Goal: Task Accomplishment & Management: Use online tool/utility

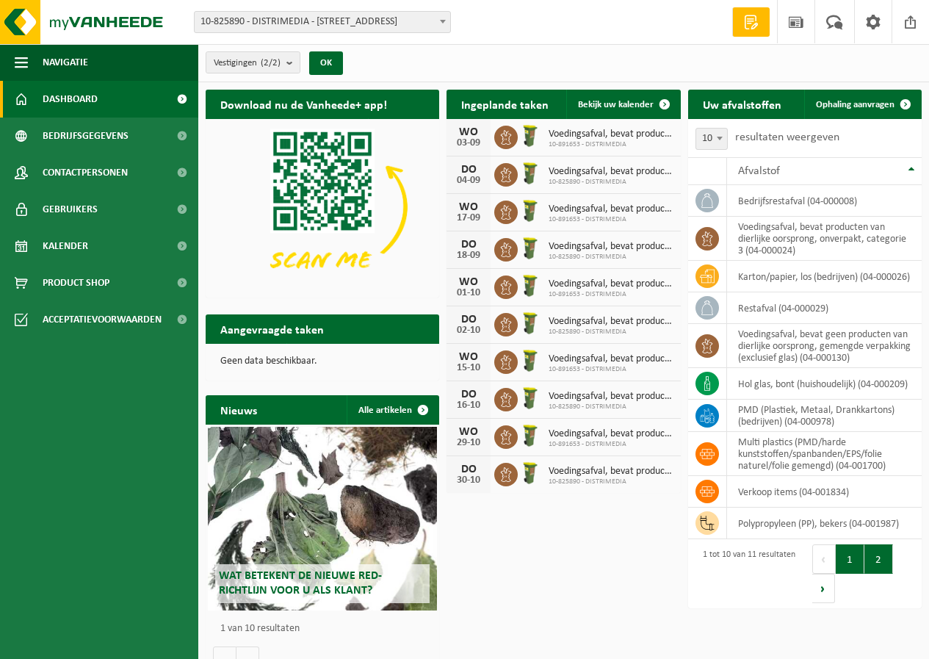
click at [879, 565] on button "2" at bounding box center [878, 558] width 29 height 29
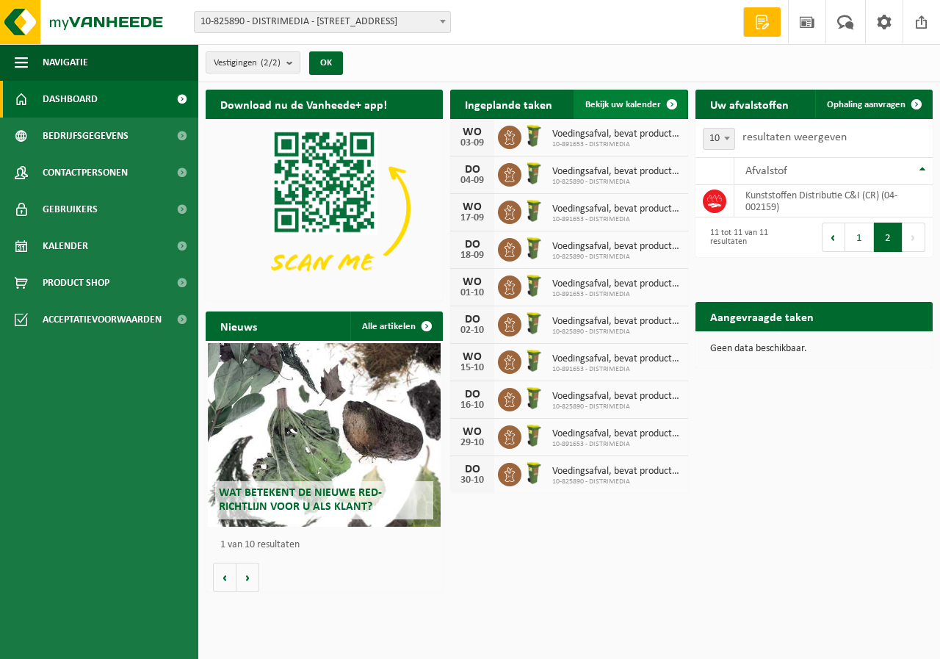
click at [618, 102] on span "Bekijk uw kalender" at bounding box center [623, 105] width 76 height 10
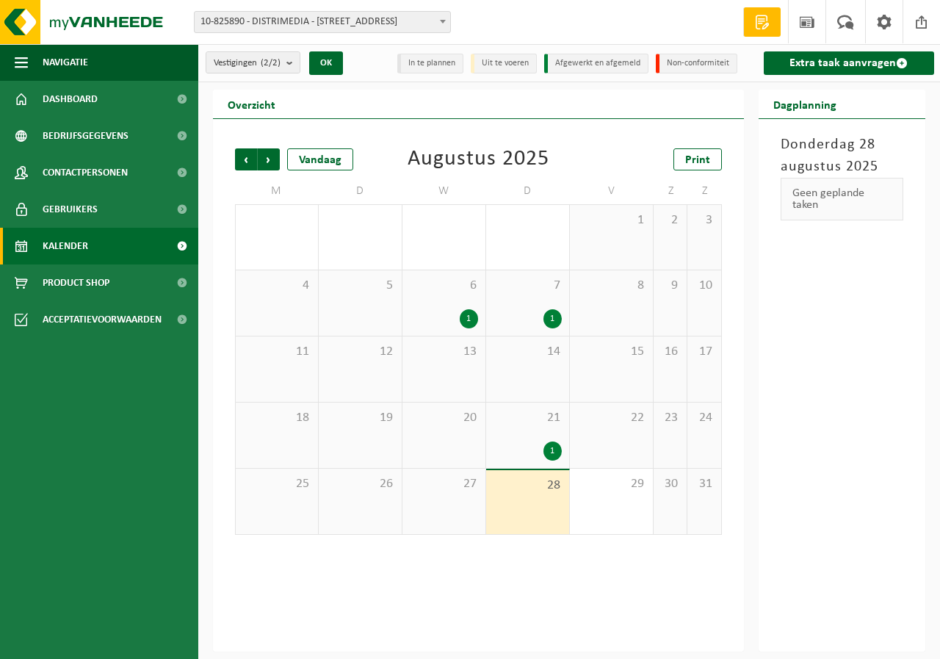
click at [537, 499] on div "28" at bounding box center [527, 502] width 83 height 64
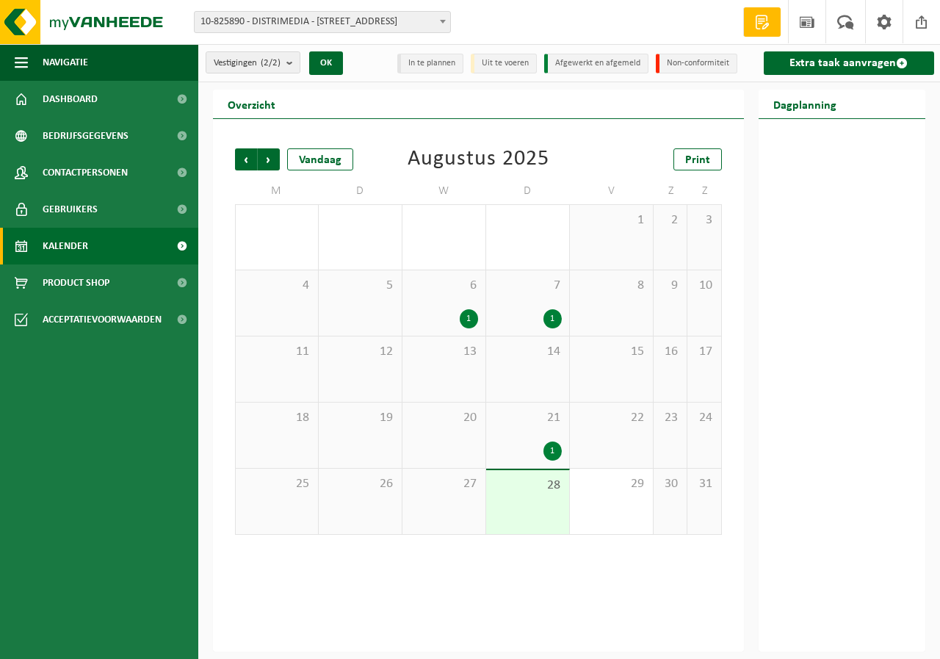
click at [537, 499] on div "28" at bounding box center [527, 502] width 83 height 64
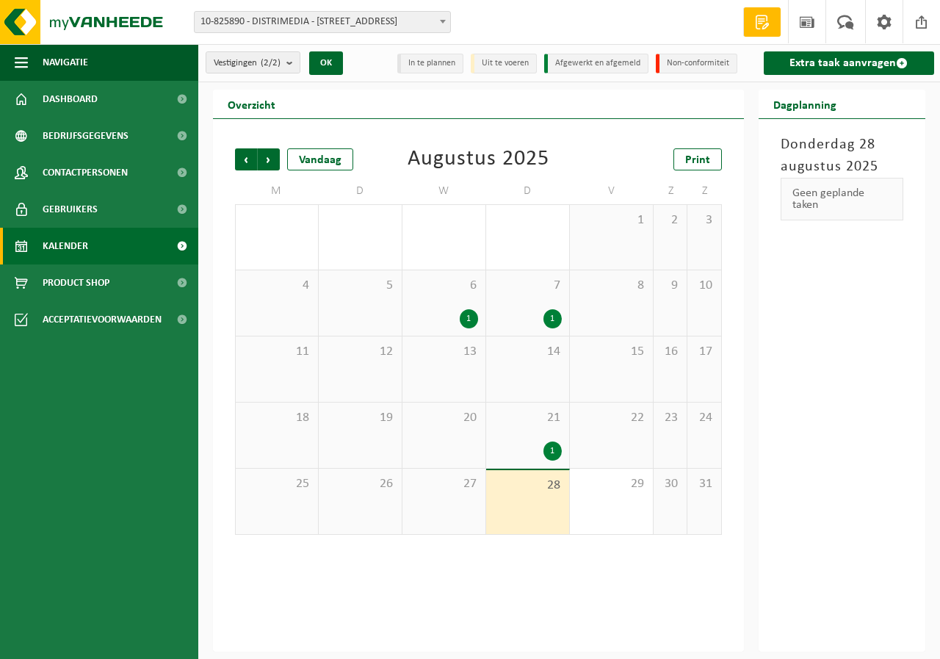
click at [460, 515] on div "27" at bounding box center [443, 500] width 83 height 65
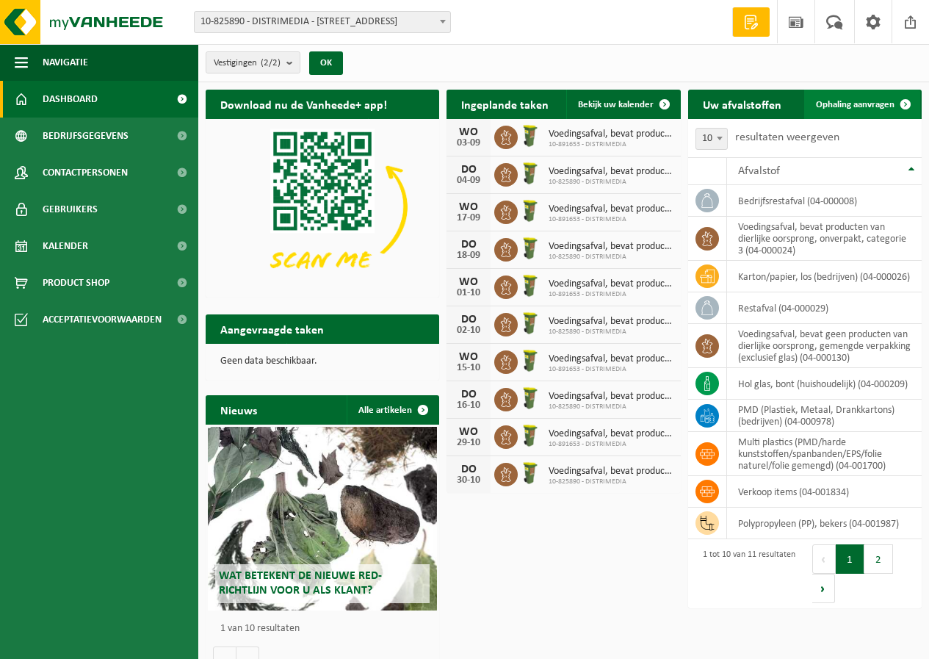
click at [869, 102] on span "Ophaling aanvragen" at bounding box center [855, 105] width 79 height 10
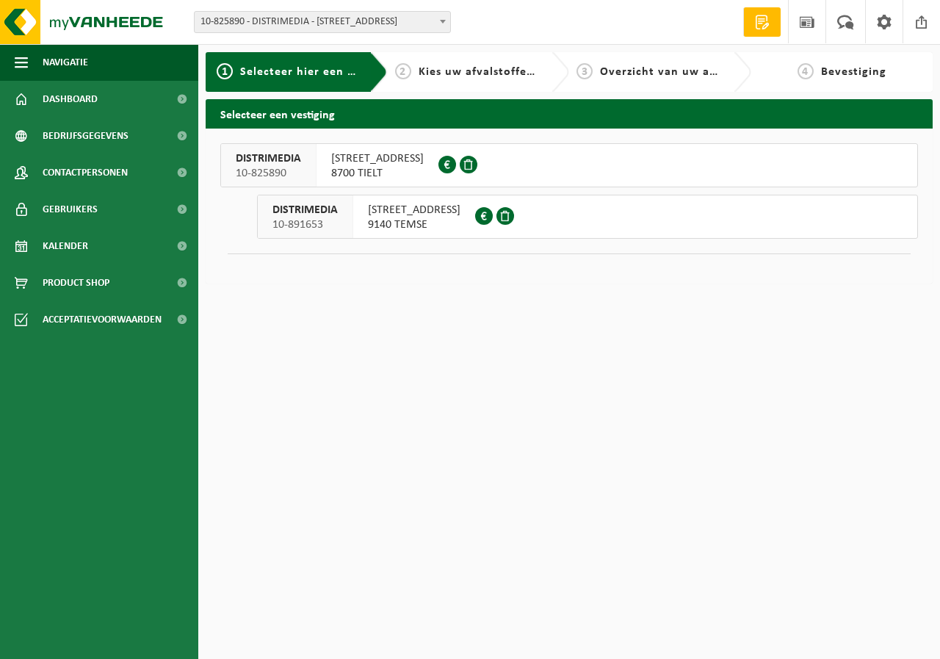
click at [371, 167] on span "8700 TIELT" at bounding box center [377, 173] width 93 height 15
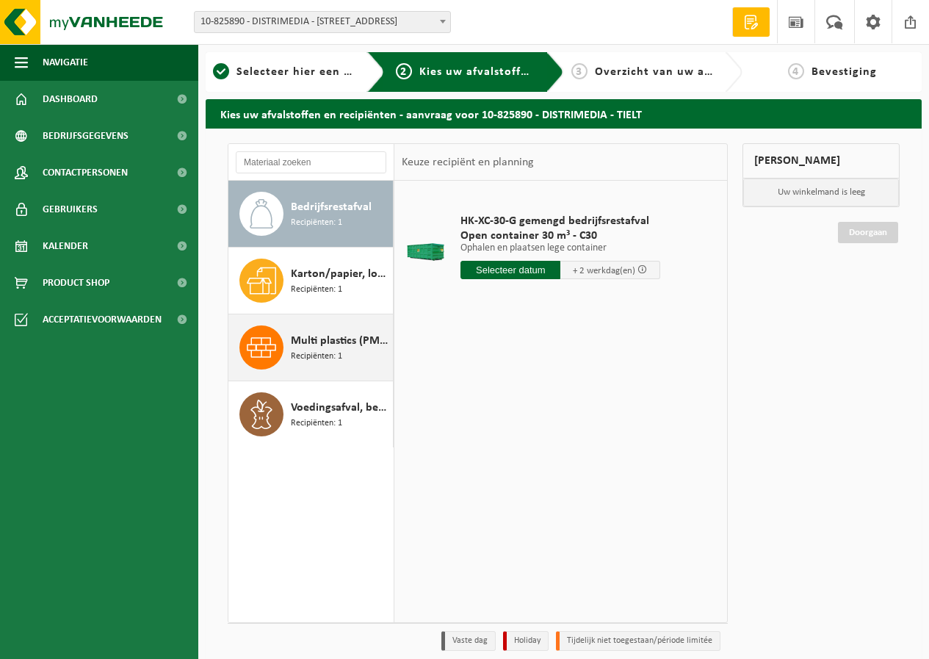
click at [327, 355] on span "Recipiënten: 1" at bounding box center [316, 356] width 51 height 14
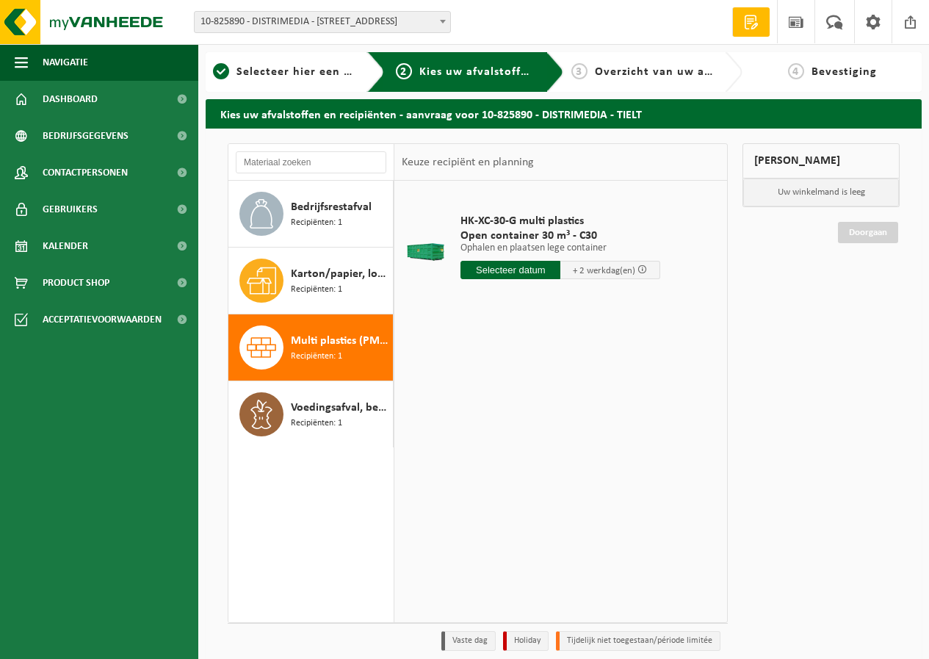
click at [531, 269] on input "text" at bounding box center [510, 270] width 100 height 18
click at [581, 450] on div "29" at bounding box center [578, 446] width 26 height 23
type input "Van 2025-08-29"
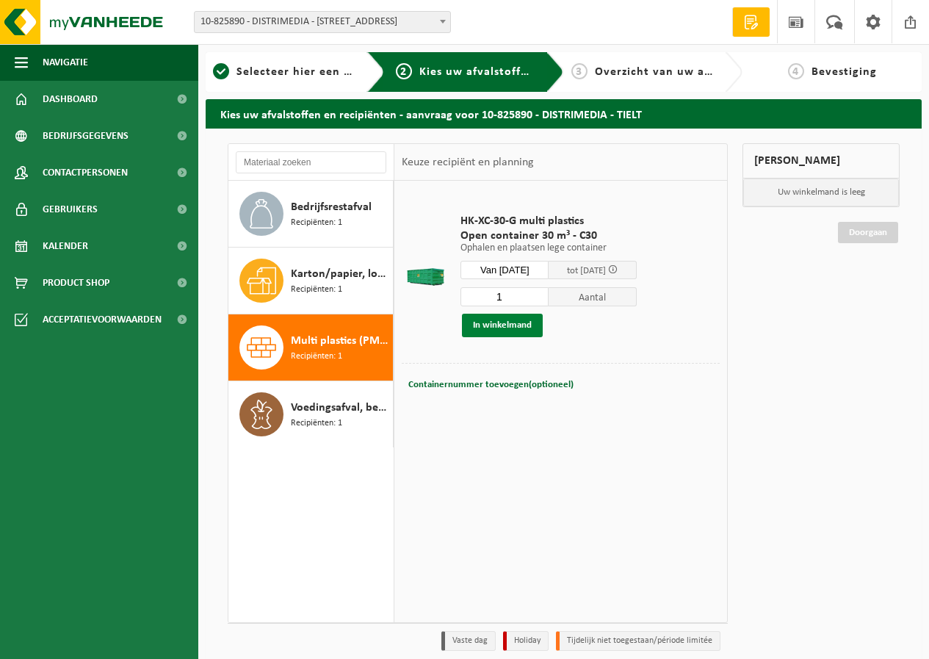
click at [519, 325] on button "In winkelmand" at bounding box center [502, 324] width 81 height 23
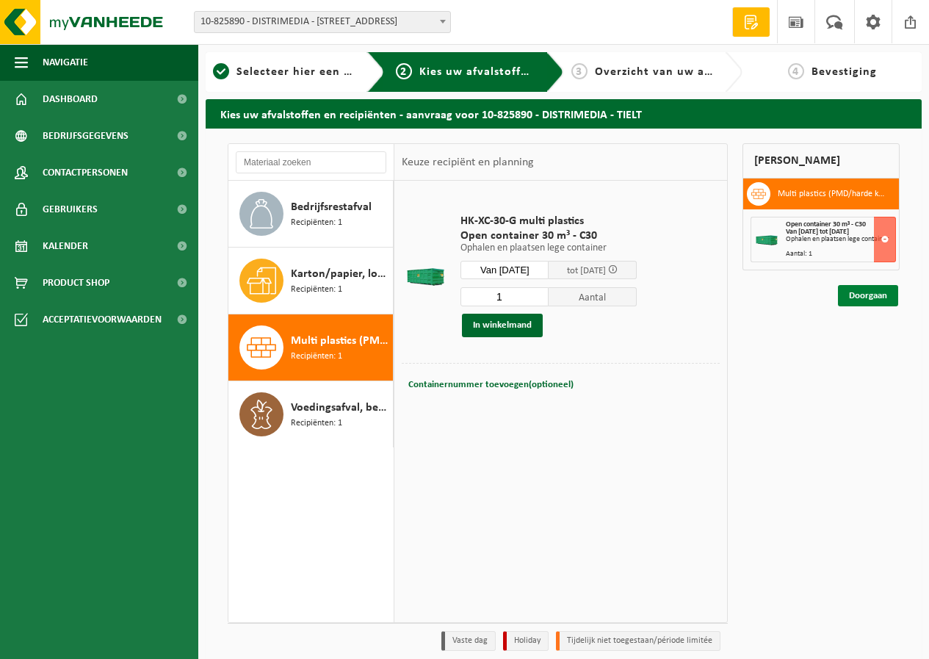
click at [869, 291] on link "Doorgaan" at bounding box center [868, 295] width 60 height 21
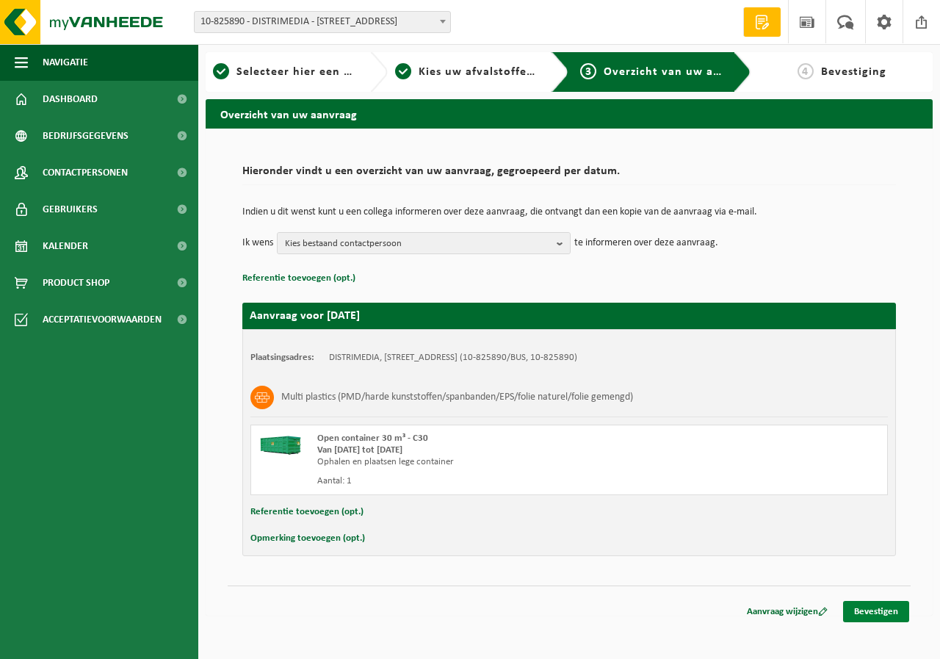
click at [879, 610] on link "Bevestigen" at bounding box center [876, 611] width 66 height 21
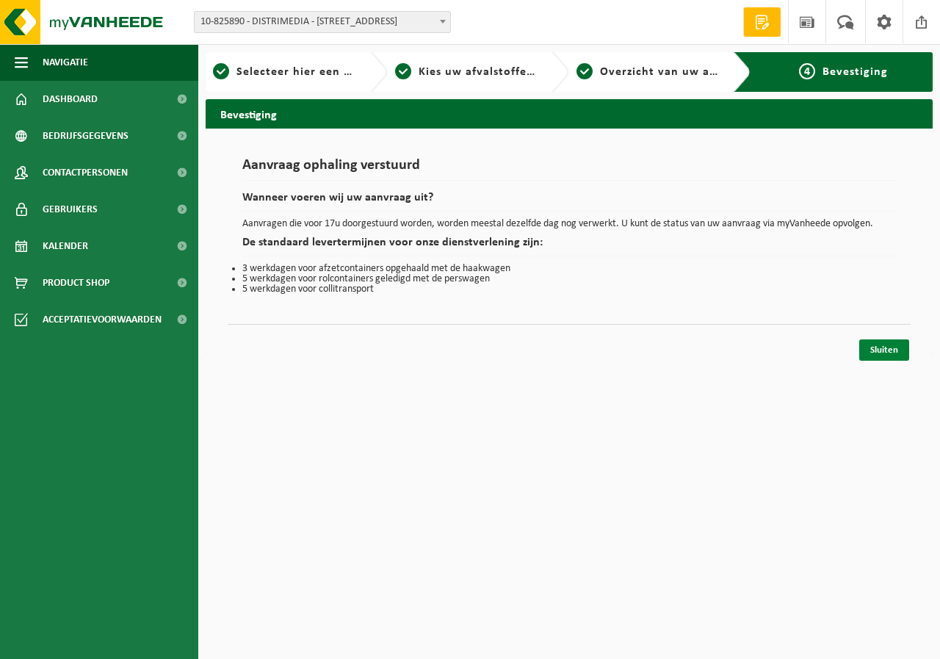
click at [870, 344] on link "Sluiten" at bounding box center [884, 349] width 50 height 21
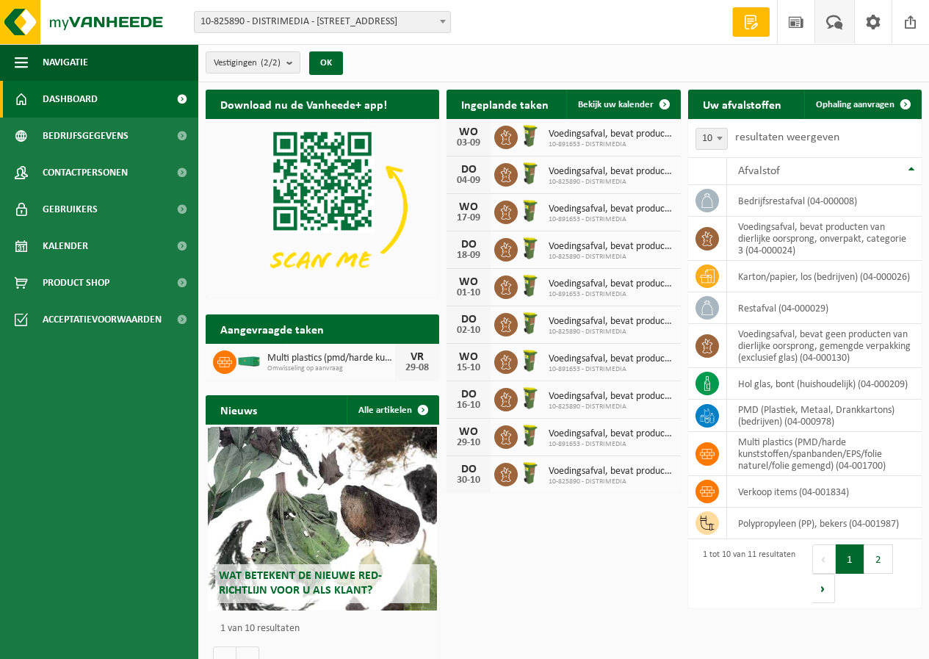
click at [835, 26] on span at bounding box center [834, 21] width 24 height 43
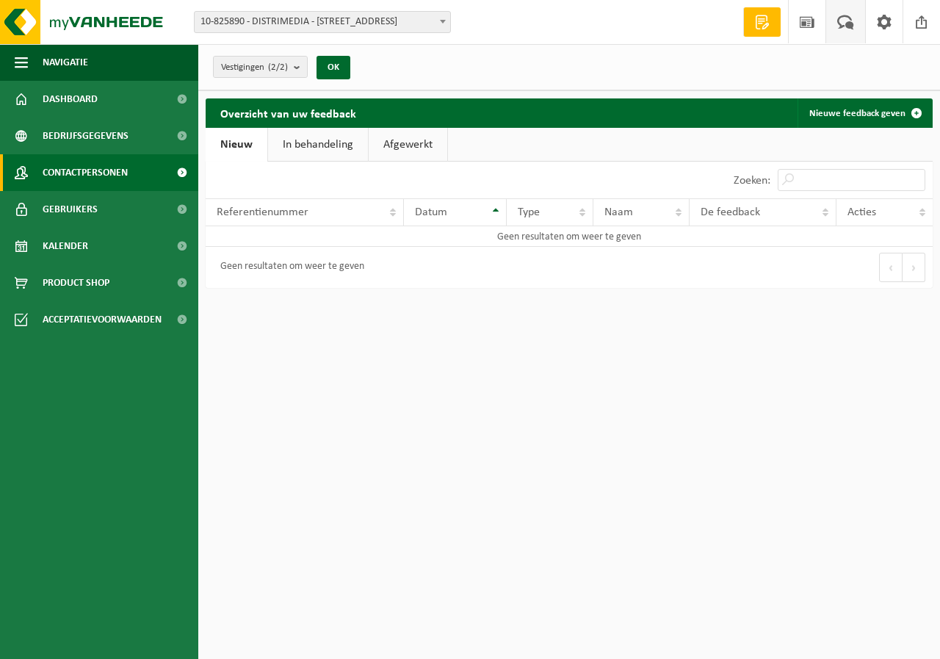
click at [101, 171] on span "Contactpersonen" at bounding box center [85, 172] width 85 height 37
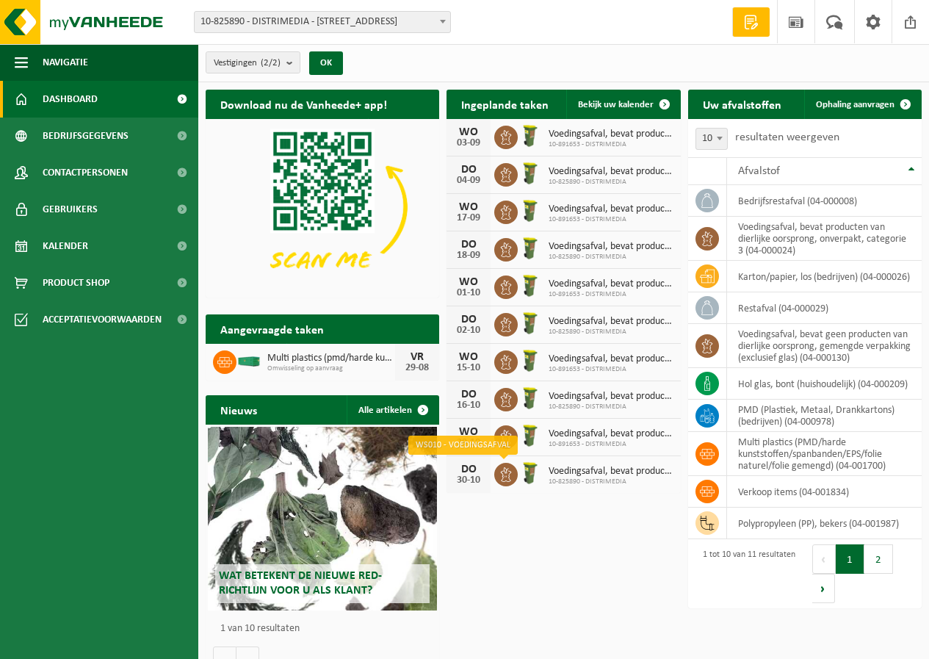
scroll to position [23, 0]
